Goal: Information Seeking & Learning: Learn about a topic

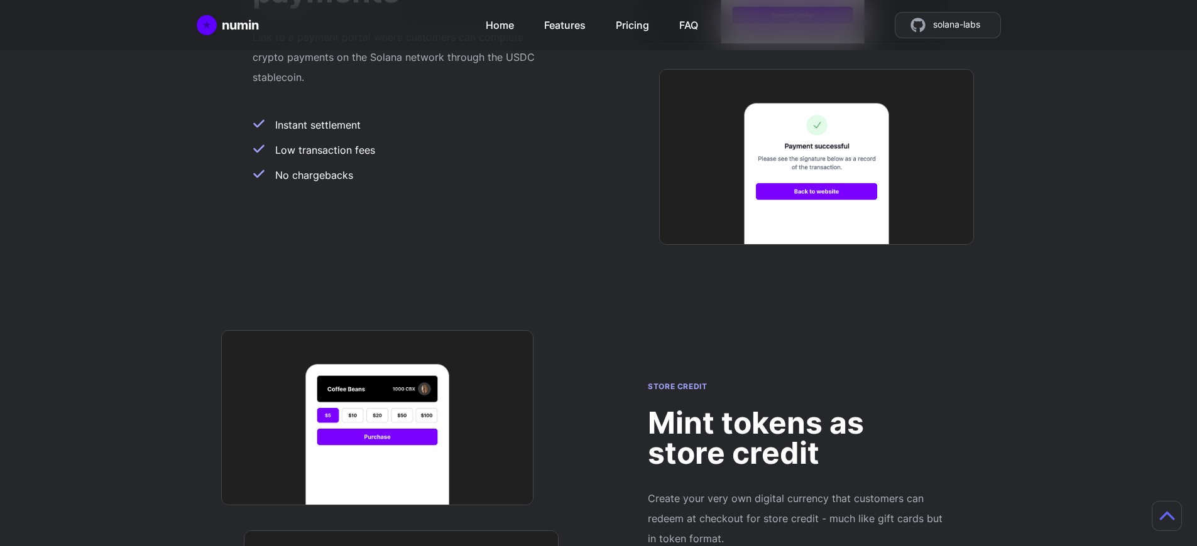
click at [796, 408] on h2 "Mint tokens as store credit" at bounding box center [796, 438] width 296 height 60
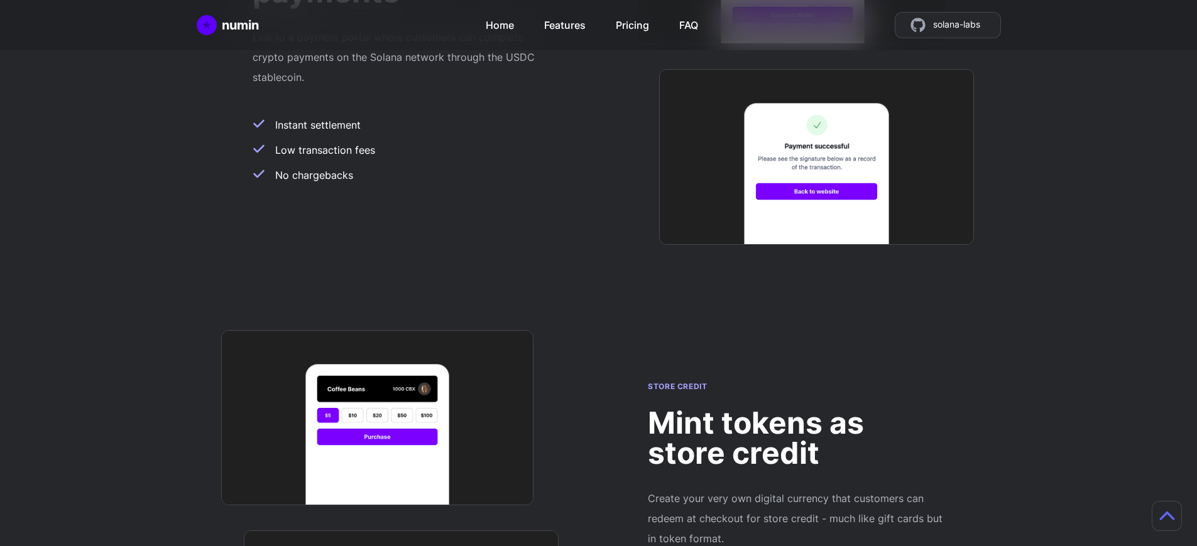
click at [796, 408] on h2 "Mint tokens as store credit" at bounding box center [796, 438] width 296 height 60
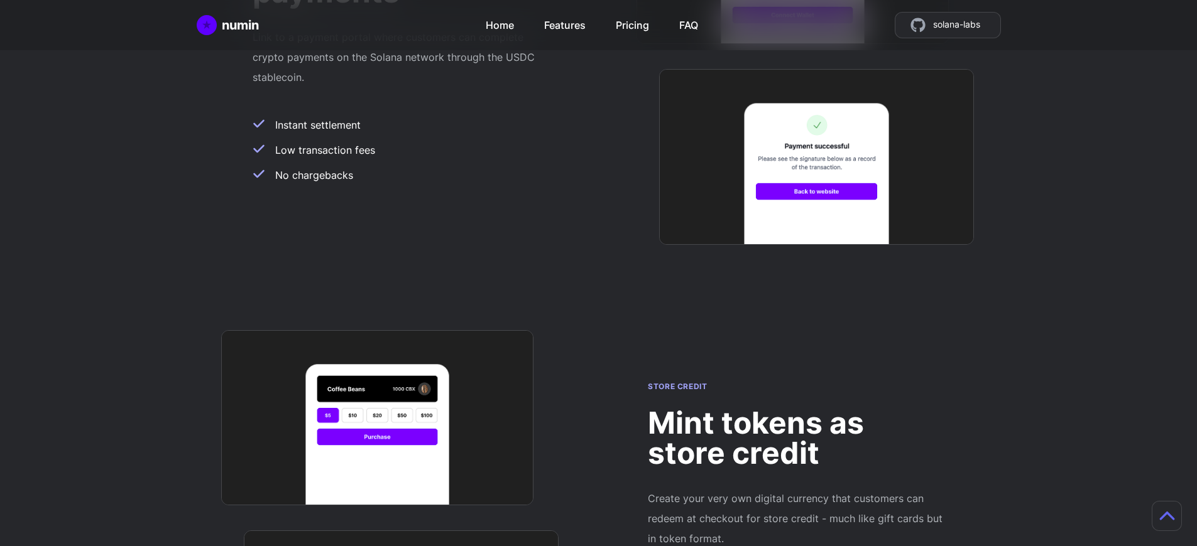
click at [796, 408] on h2 "Mint tokens as store credit" at bounding box center [796, 438] width 296 height 60
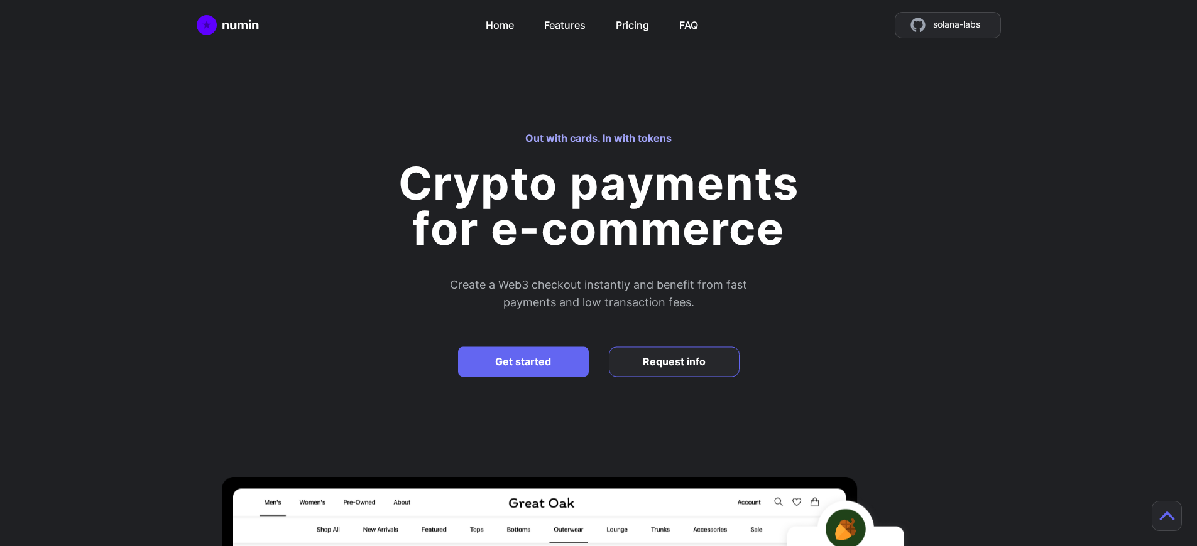
scroll to position [1109, 0]
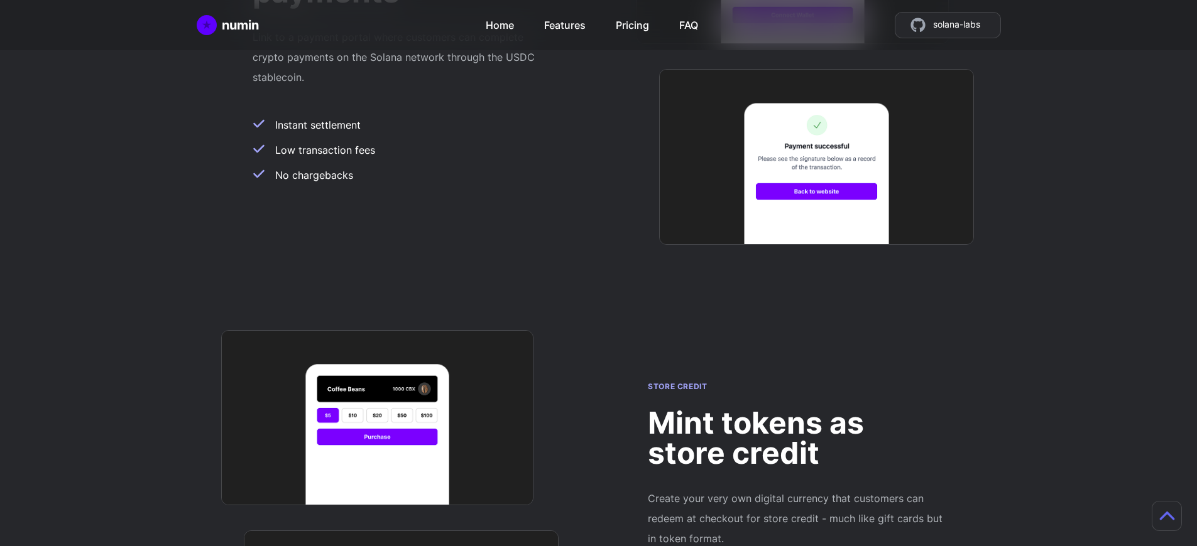
click at [796, 408] on h2 "Mint tokens as store credit" at bounding box center [796, 438] width 296 height 60
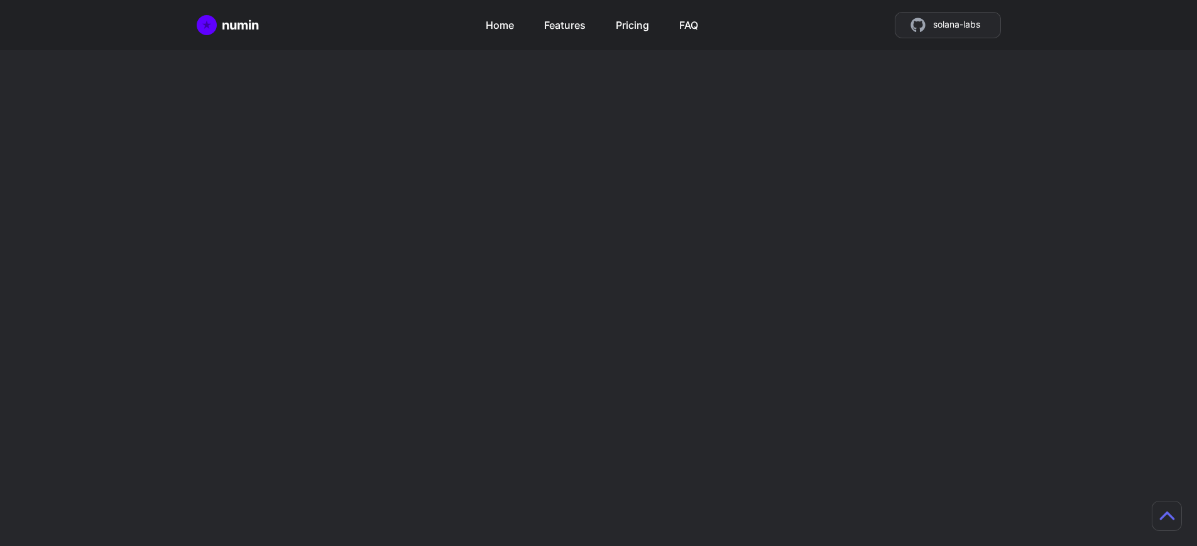
click at [796, 408] on h2 "Mint tokens as store credit" at bounding box center [796, 438] width 296 height 60
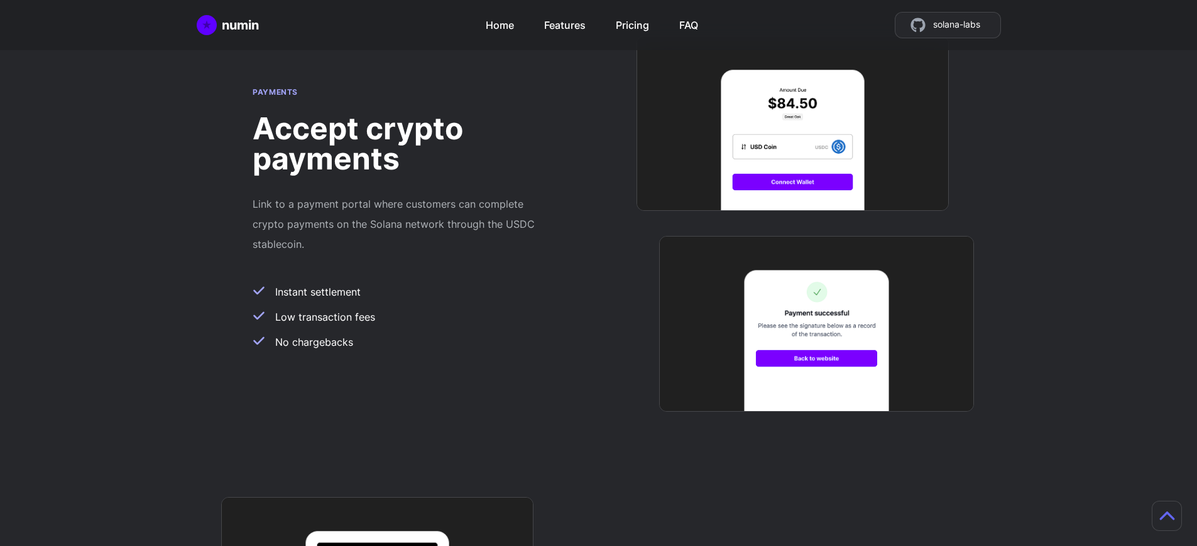
scroll to position [1000, 9]
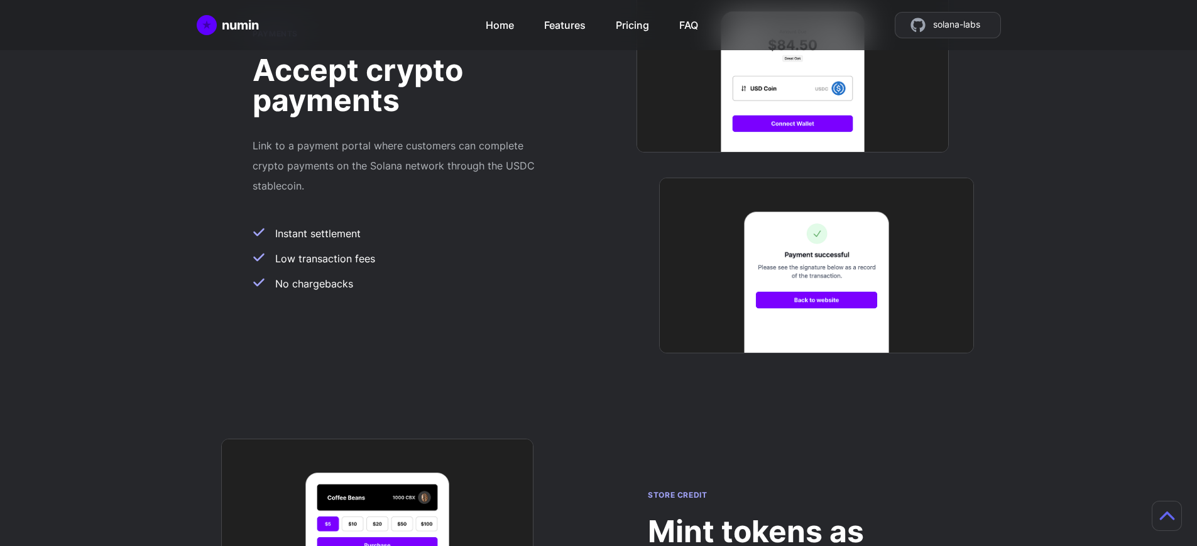
click at [786, 517] on h2 "Mint tokens as store credit" at bounding box center [796, 547] width 296 height 60
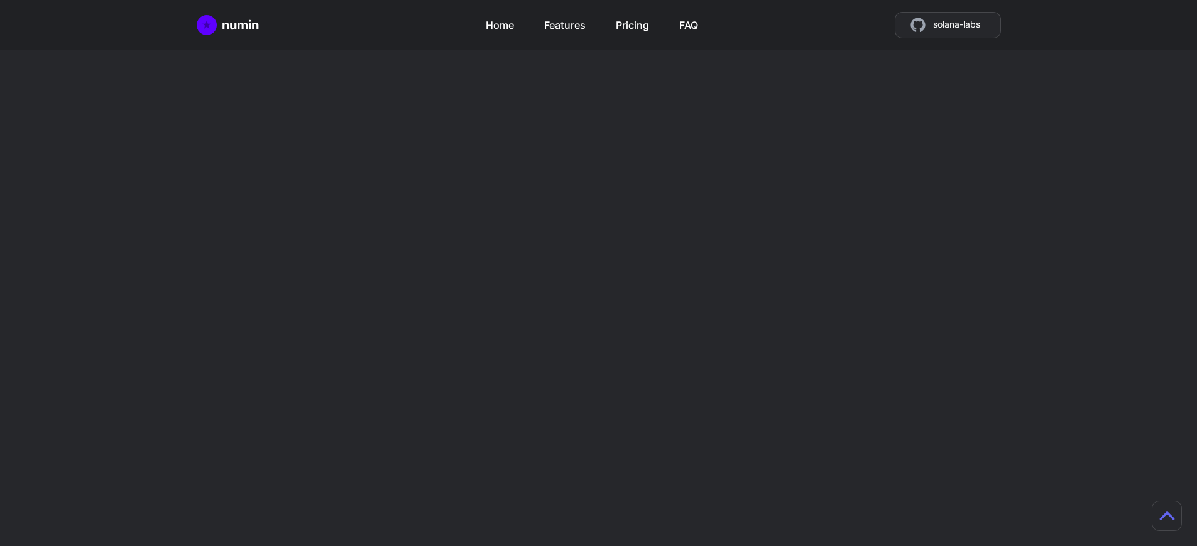
scroll to position [1109, 0]
click at [796, 408] on h2 "Mint tokens as store credit" at bounding box center [796, 438] width 296 height 60
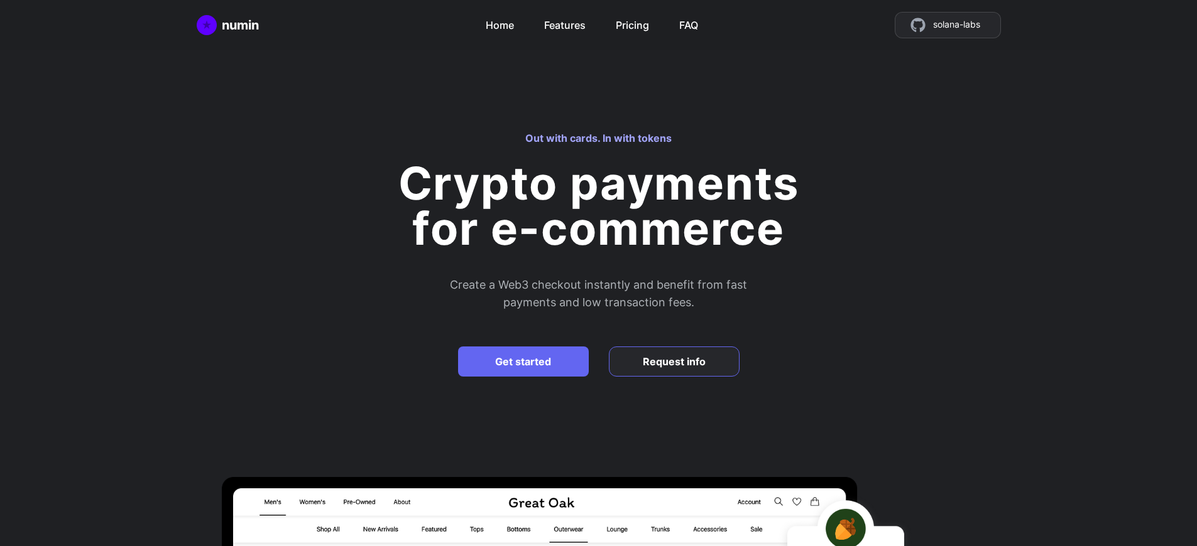
scroll to position [1109, 0]
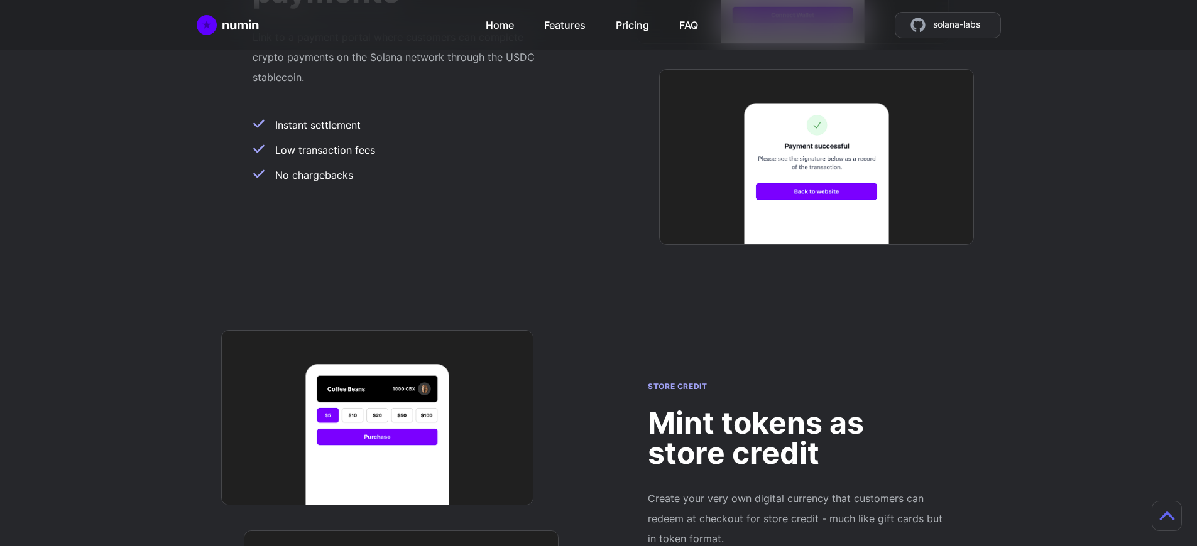
click at [796, 408] on h2 "Mint tokens as store credit" at bounding box center [796, 438] width 296 height 60
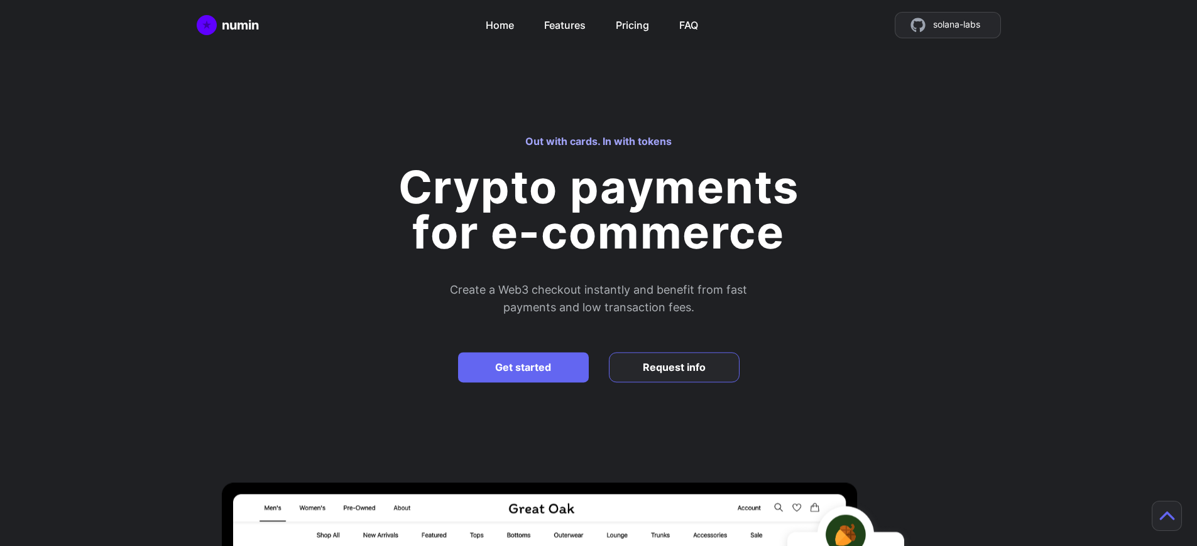
scroll to position [3252, 0]
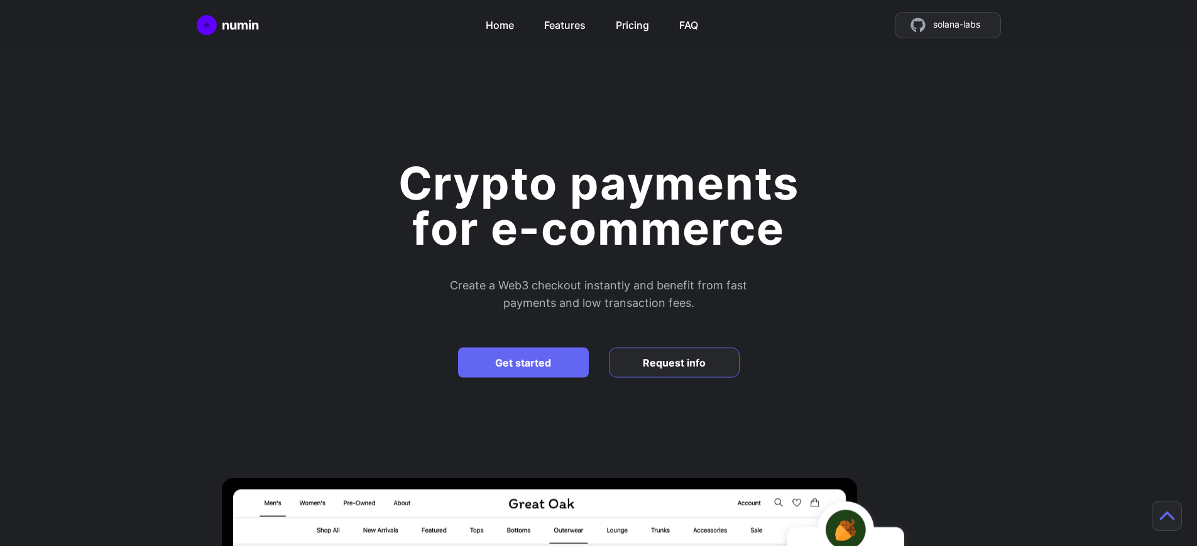
scroll to position [1109, 0]
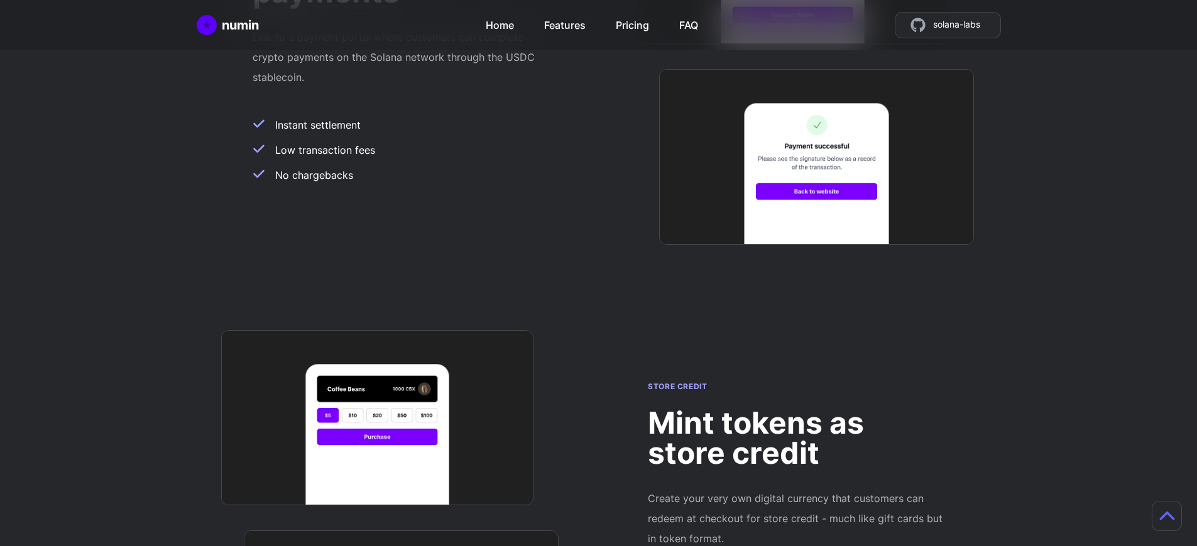
click at [796, 408] on h2 "Mint tokens as store credit" at bounding box center [796, 438] width 296 height 60
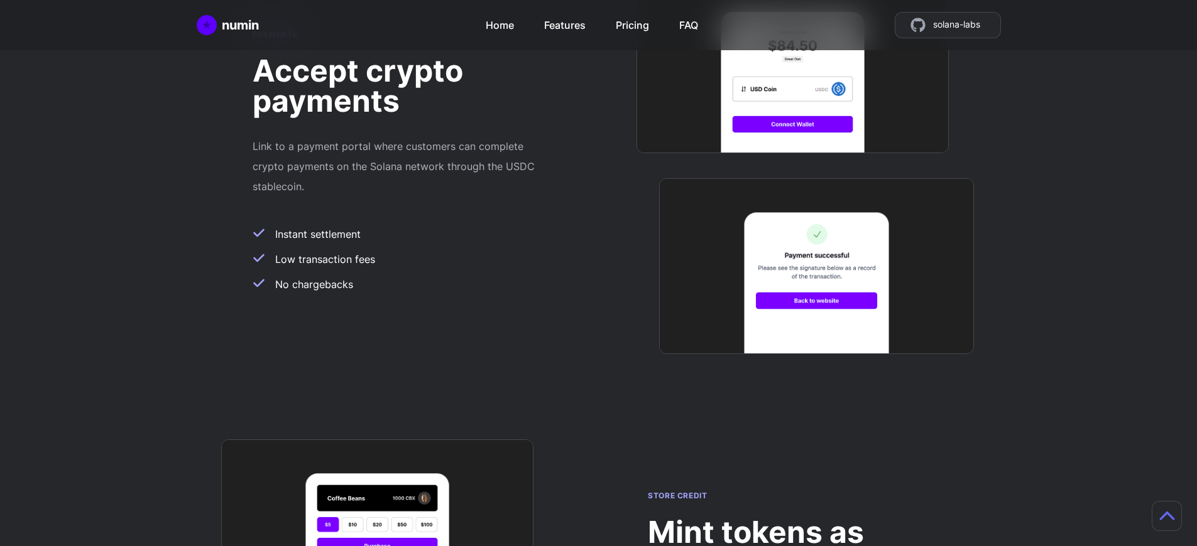
scroll to position [1000, 9]
click at [786, 517] on h2 "Mint tokens as store credit" at bounding box center [796, 547] width 296 height 60
click at [391, 30] on div "numin Home Features Pricing FAQ solana-labs" at bounding box center [599, 25] width 804 height 26
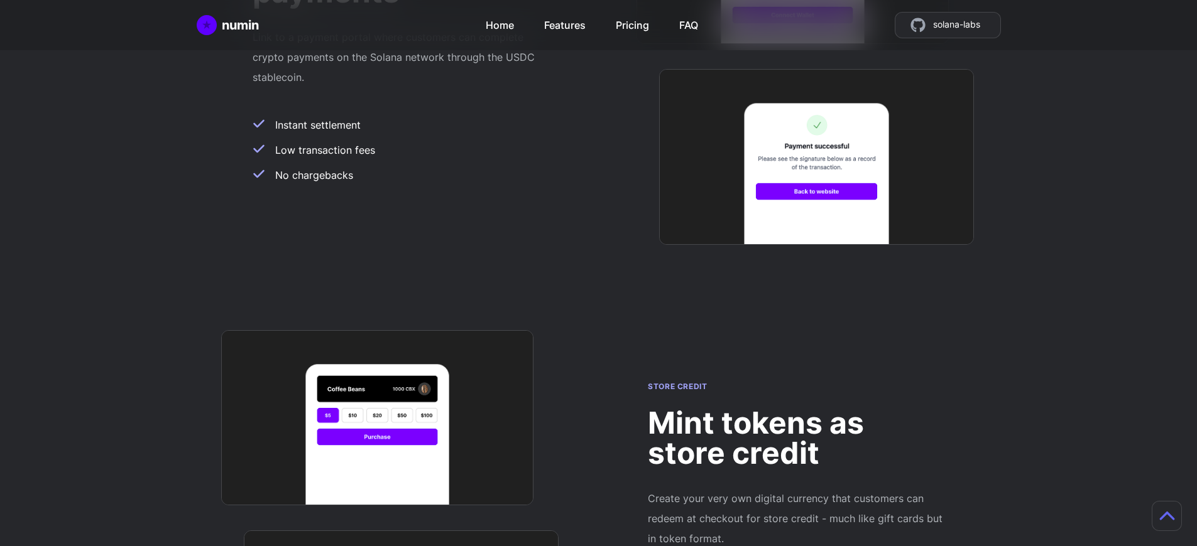
click at [796, 408] on h2 "Mint tokens as store credit" at bounding box center [796, 438] width 296 height 60
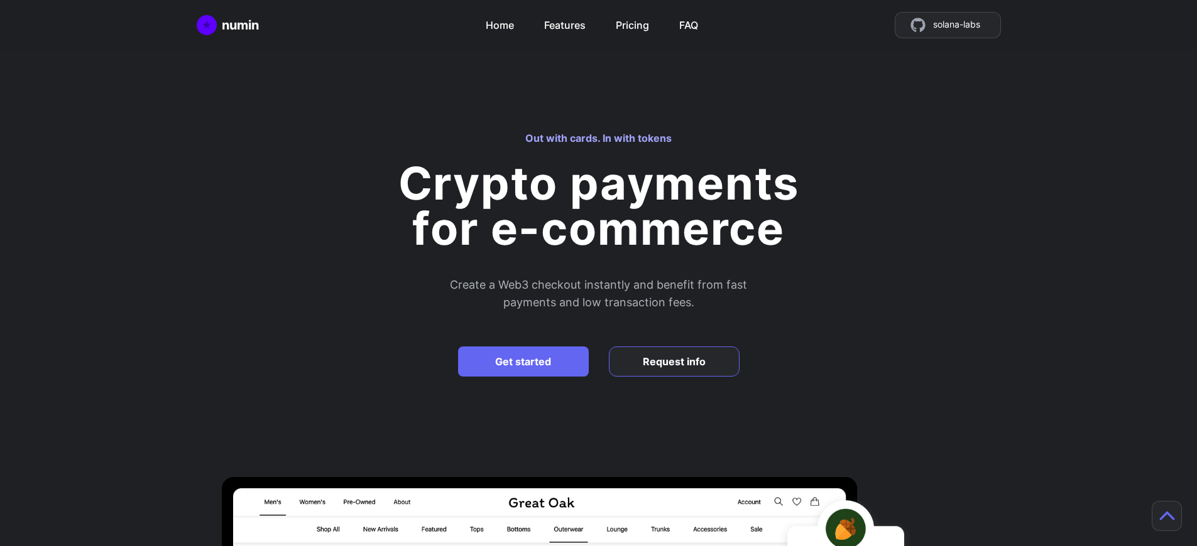
scroll to position [1109, 0]
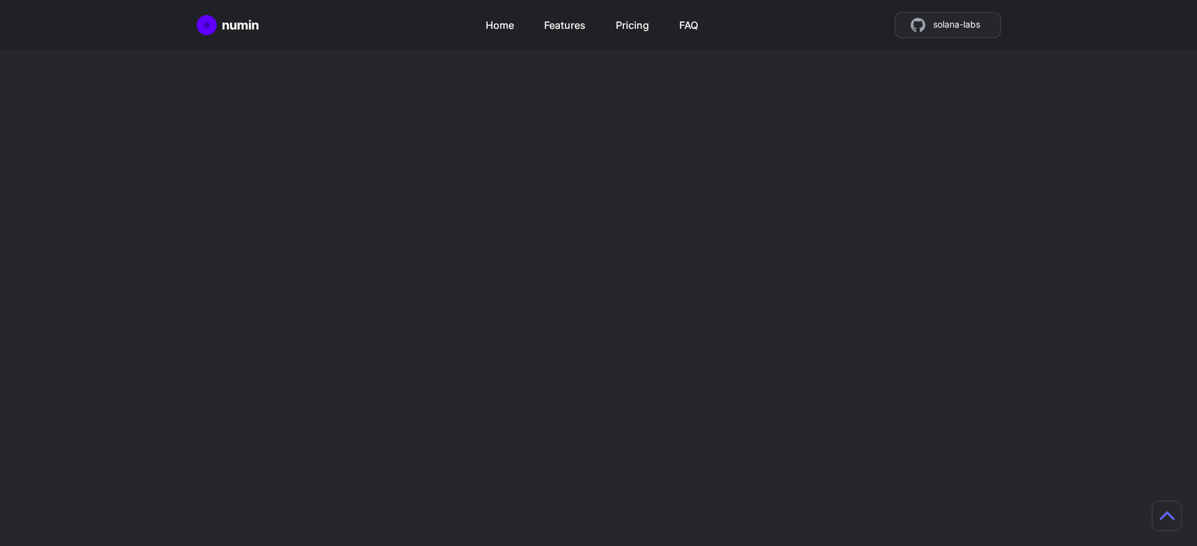
click at [796, 408] on h2 "Mint tokens as store credit" at bounding box center [796, 438] width 296 height 60
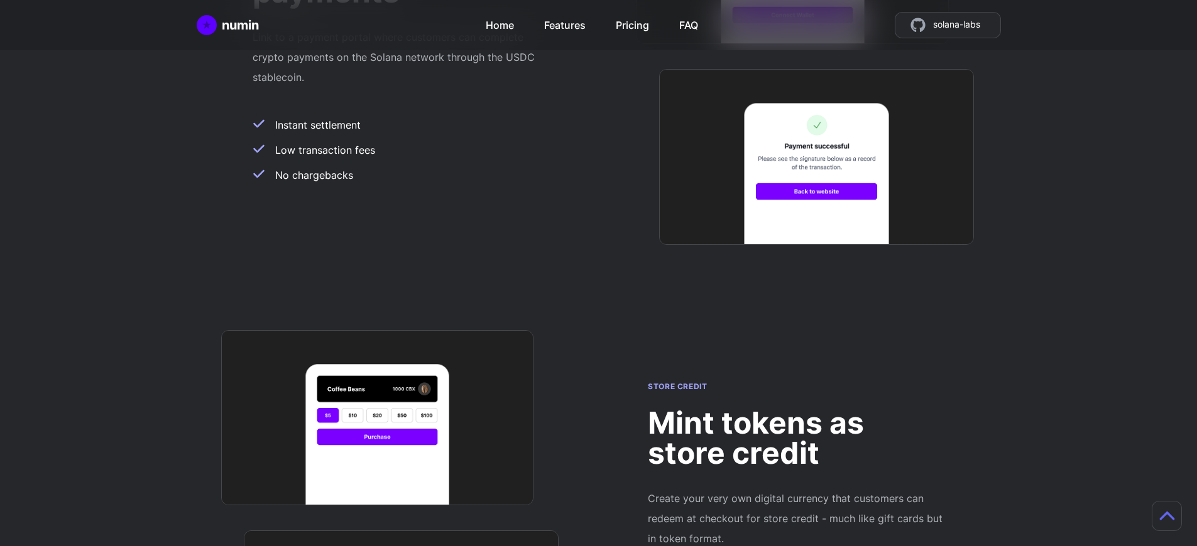
click at [796, 408] on h2 "Mint tokens as store credit" at bounding box center [796, 438] width 296 height 60
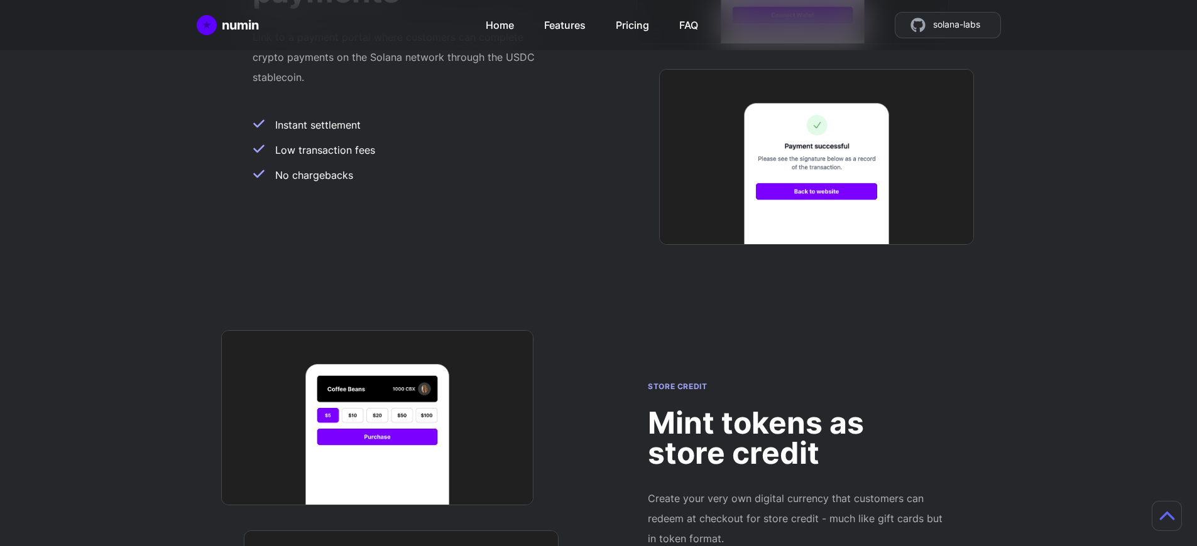
click at [796, 408] on h2 "Mint tokens as store credit" at bounding box center [796, 438] width 296 height 60
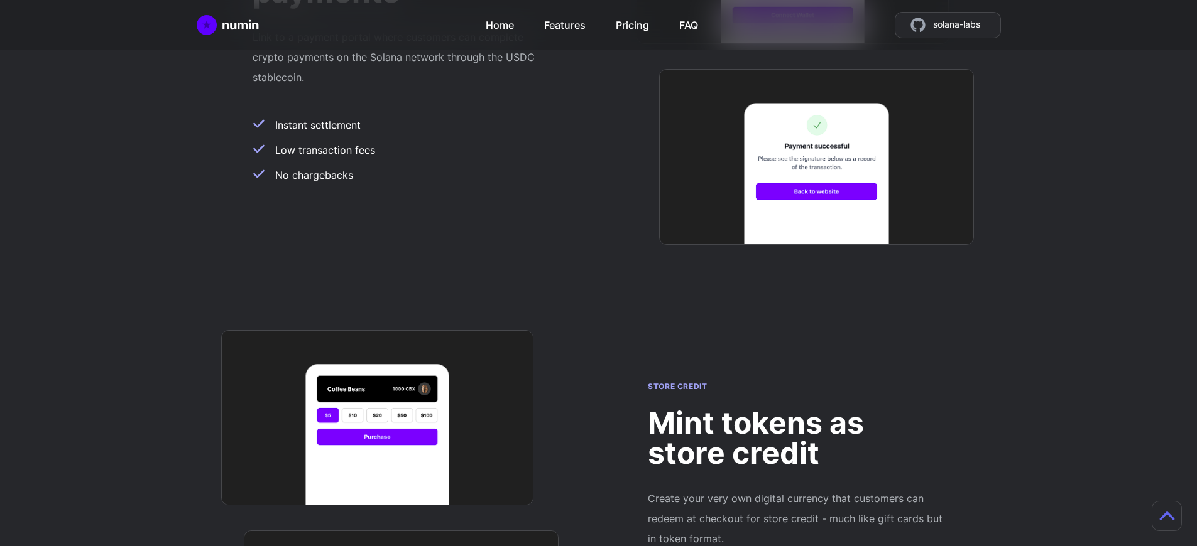
click at [796, 408] on h2 "Mint tokens as store credit" at bounding box center [796, 438] width 296 height 60
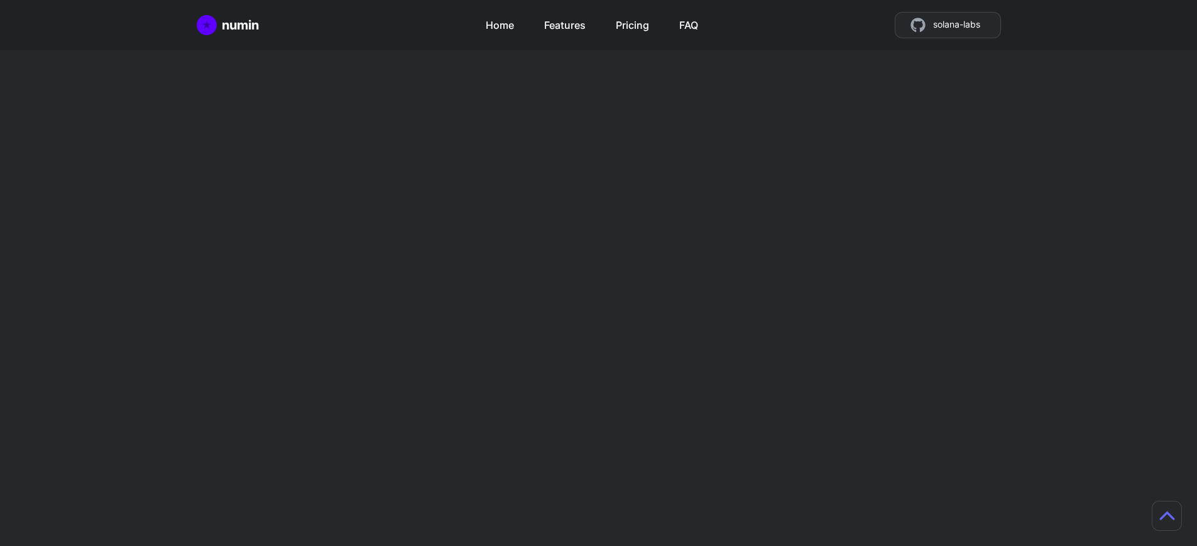
click at [796, 408] on h2 "Mint tokens as store credit" at bounding box center [796, 438] width 296 height 60
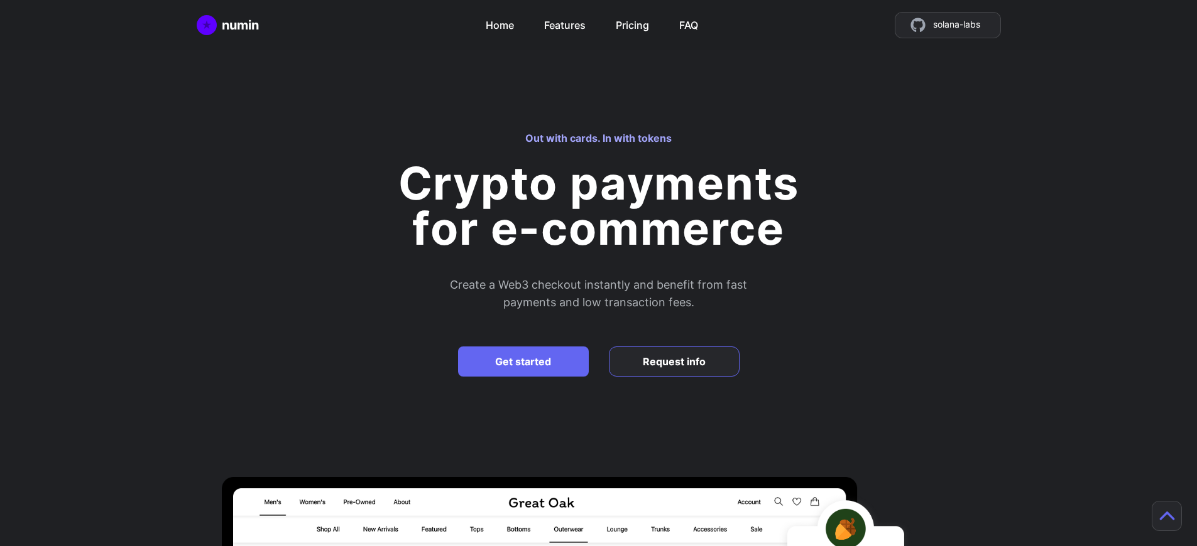
scroll to position [2043, 0]
